Goal: Task Accomplishment & Management: Use online tool/utility

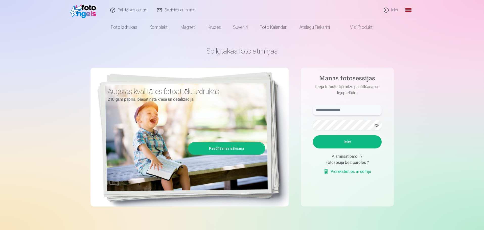
click at [340, 108] on input "text" at bounding box center [347, 110] width 69 height 10
type input "**********"
click at [356, 144] on button "Ieiet" at bounding box center [347, 141] width 69 height 13
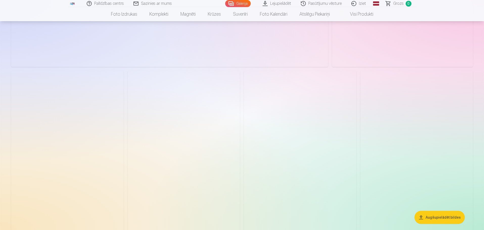
scroll to position [2476, 0]
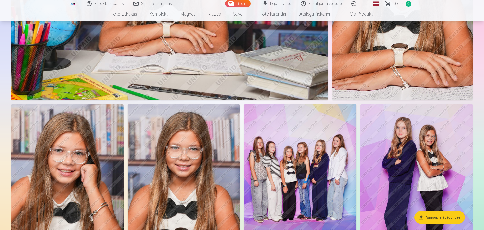
click at [237, 149] on img at bounding box center [184, 188] width 112 height 169
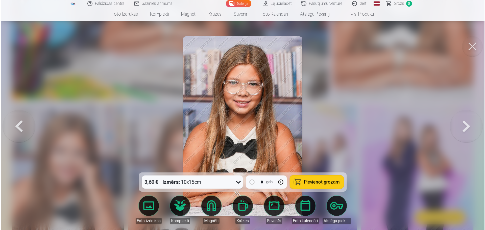
scroll to position [2482, 0]
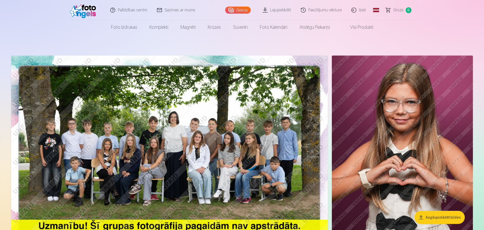
click at [262, 99] on img at bounding box center [169, 161] width 317 height 211
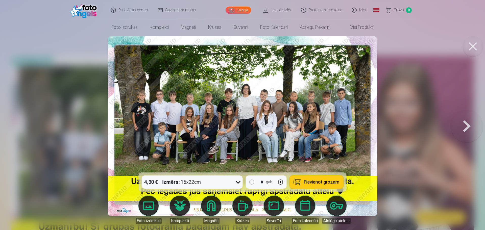
click at [465, 125] on button at bounding box center [467, 126] width 32 height 83
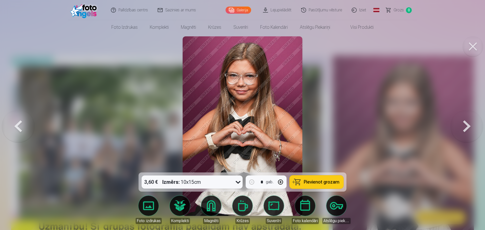
click at [465, 125] on button at bounding box center [467, 126] width 32 height 83
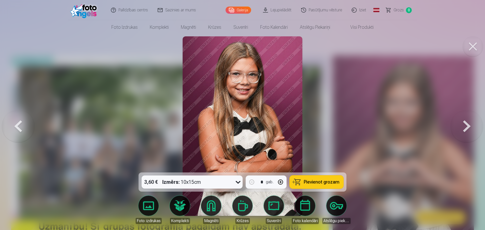
click at [465, 125] on button at bounding box center [467, 126] width 32 height 83
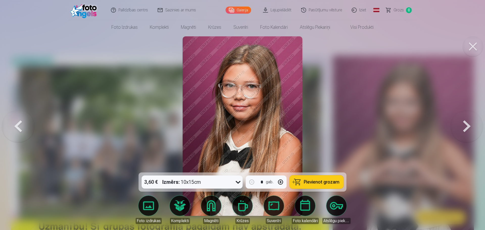
click at [465, 125] on button at bounding box center [467, 126] width 32 height 83
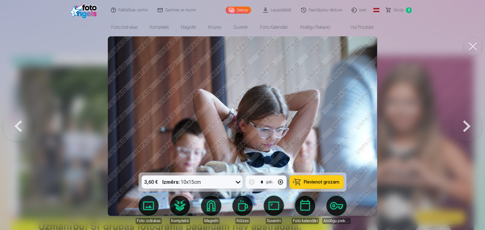
click at [465, 125] on button at bounding box center [467, 126] width 32 height 83
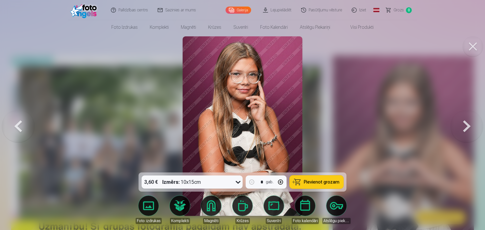
click at [465, 125] on button at bounding box center [467, 126] width 32 height 83
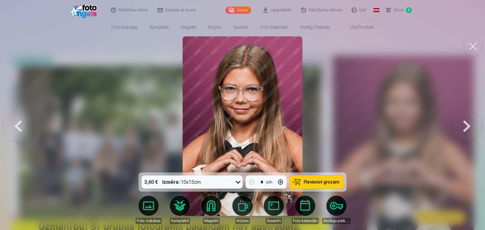
click at [465, 125] on button at bounding box center [467, 126] width 32 height 83
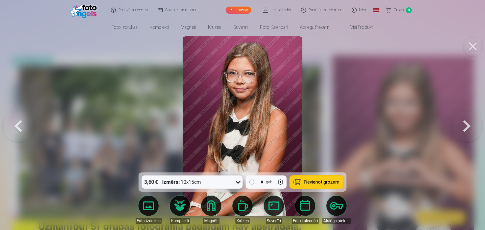
click at [465, 125] on button at bounding box center [467, 126] width 32 height 83
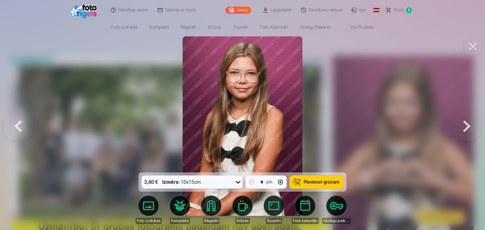
click at [465, 125] on button at bounding box center [467, 126] width 32 height 83
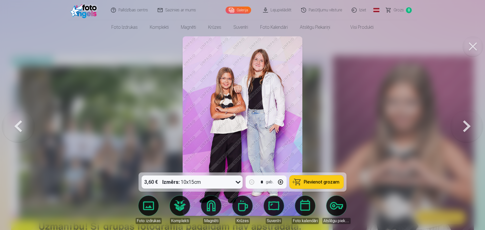
click at [465, 125] on button at bounding box center [467, 126] width 32 height 83
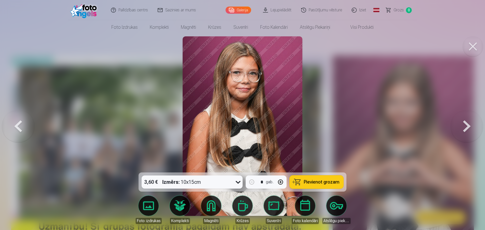
click at [465, 125] on button at bounding box center [467, 126] width 32 height 83
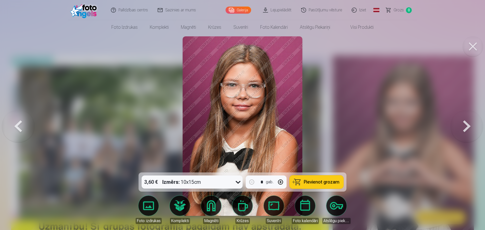
click at [465, 125] on button at bounding box center [467, 126] width 32 height 83
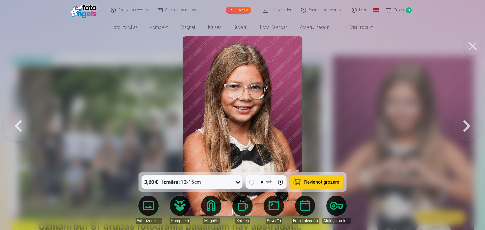
click at [465, 125] on button at bounding box center [467, 126] width 32 height 83
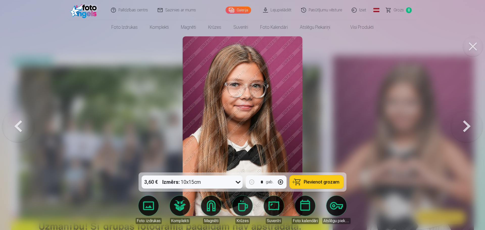
click at [465, 125] on button at bounding box center [467, 126] width 32 height 83
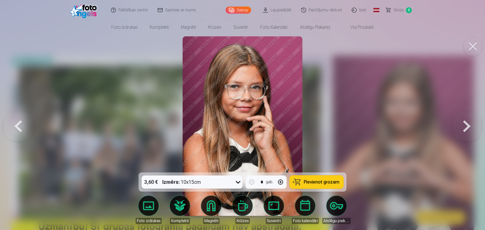
click at [465, 125] on button at bounding box center [467, 126] width 32 height 83
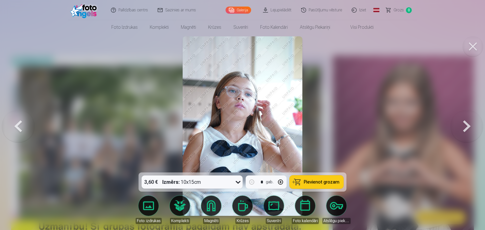
click at [465, 125] on button at bounding box center [467, 126] width 32 height 83
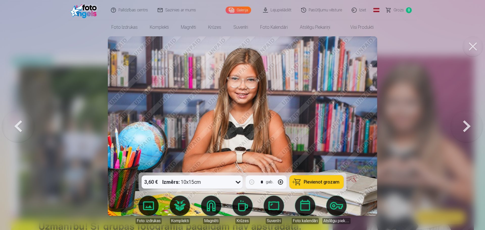
click at [465, 125] on button at bounding box center [467, 126] width 32 height 83
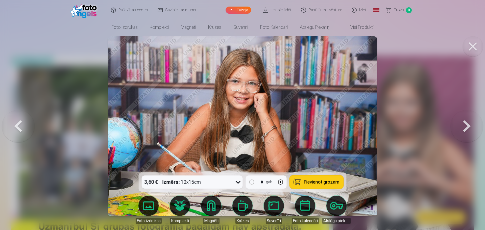
click at [465, 125] on button at bounding box center [467, 126] width 32 height 83
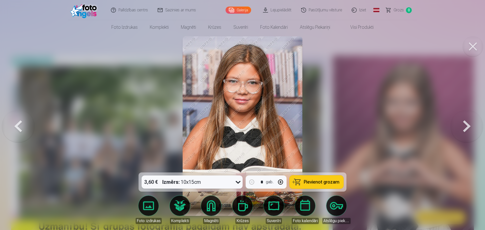
click at [465, 125] on button at bounding box center [467, 126] width 32 height 83
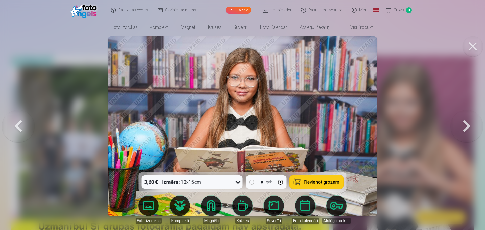
click at [465, 125] on button at bounding box center [467, 126] width 32 height 83
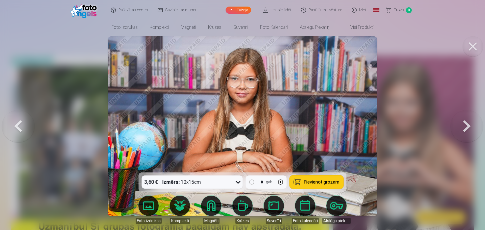
click at [465, 125] on button at bounding box center [467, 126] width 32 height 83
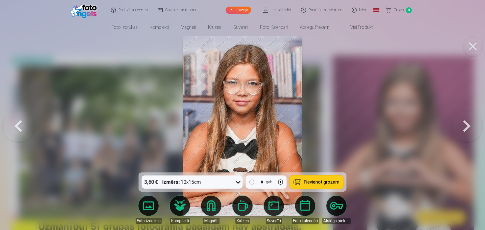
click at [465, 125] on button at bounding box center [467, 126] width 32 height 83
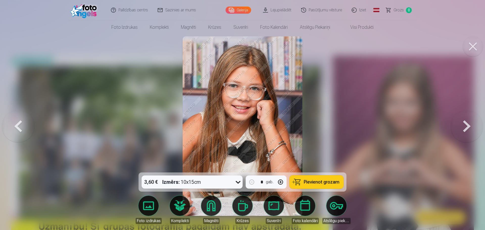
click at [465, 125] on button at bounding box center [467, 126] width 32 height 83
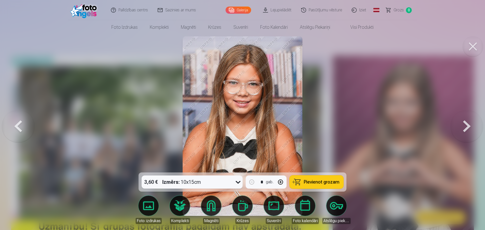
click at [465, 125] on button at bounding box center [467, 126] width 32 height 83
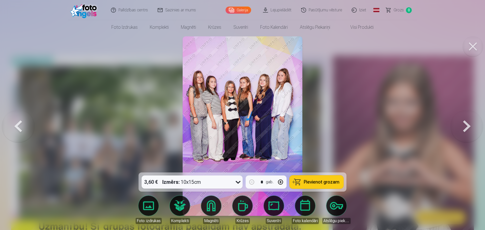
click at [465, 125] on button at bounding box center [467, 126] width 32 height 83
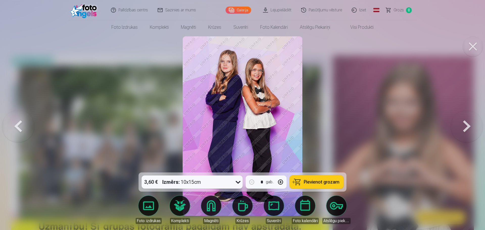
click at [465, 125] on button at bounding box center [467, 126] width 32 height 83
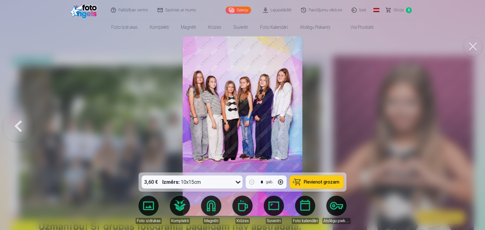
click at [465, 125] on div at bounding box center [242, 115] width 485 height 230
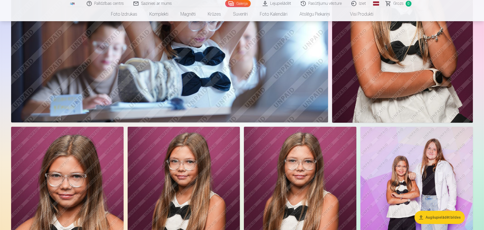
scroll to position [708, 0]
